Goal: Information Seeking & Learning: Learn about a topic

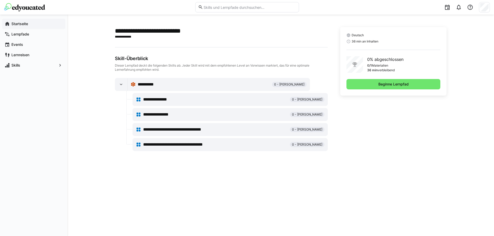
click at [0, 0] on app-navigation-label "Startseite" at bounding box center [0, 0] width 0 height 0
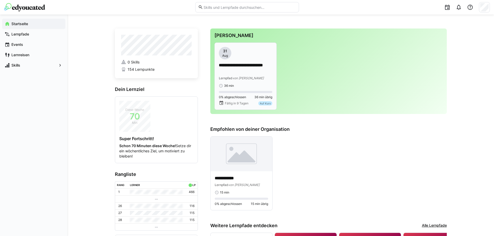
click at [253, 89] on div "**********" at bounding box center [245, 76] width 53 height 59
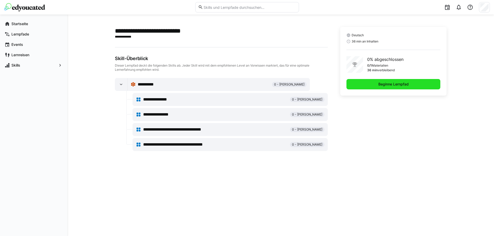
click at [402, 86] on span "Beginne Lernpfad" at bounding box center [393, 84] width 32 height 5
